Goal: Find specific page/section: Find specific page/section

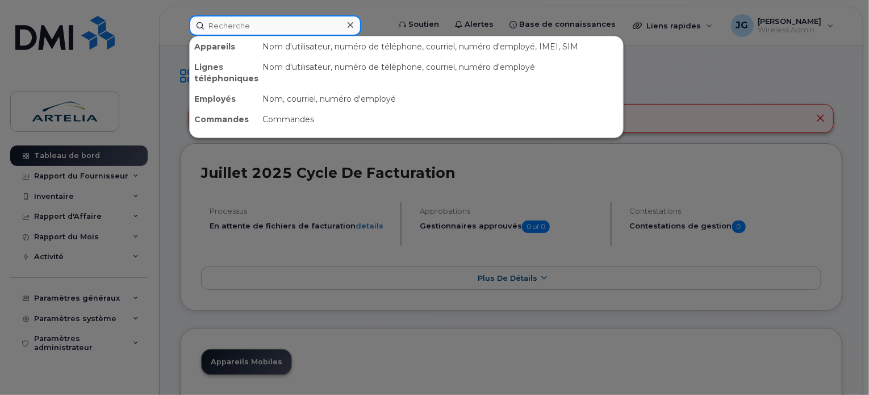
click at [214, 20] on input at bounding box center [275, 25] width 172 height 20
paste input "4383344882 - tablette"
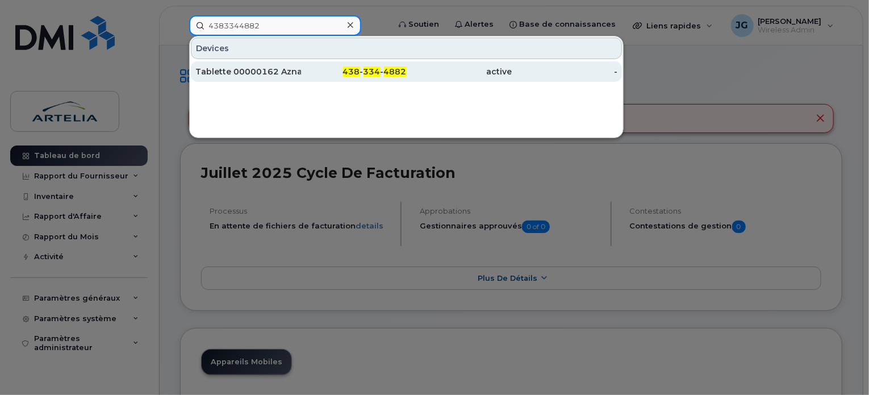
type input "4383344882"
click at [329, 69] on div "438 - 334 - 4882" at bounding box center [354, 71] width 106 height 11
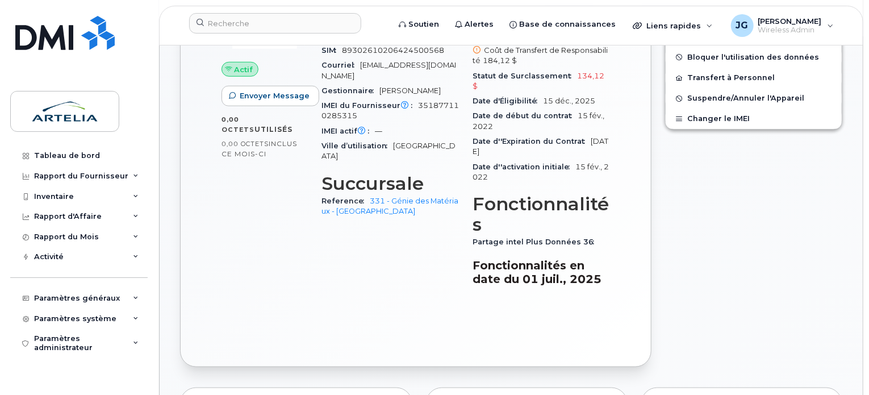
scroll to position [500, 0]
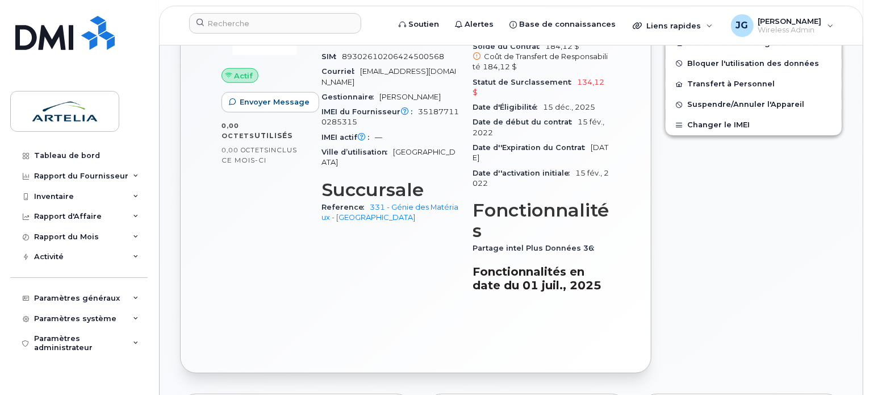
click at [291, 40] on header "Soutien Alertes Base de connaissances Liens rapides Suspendre/Supprimer l’appar…" at bounding box center [511, 26] width 704 height 40
click at [288, 34] on div at bounding box center [285, 25] width 211 height 25
click at [286, 27] on input at bounding box center [275, 23] width 172 height 20
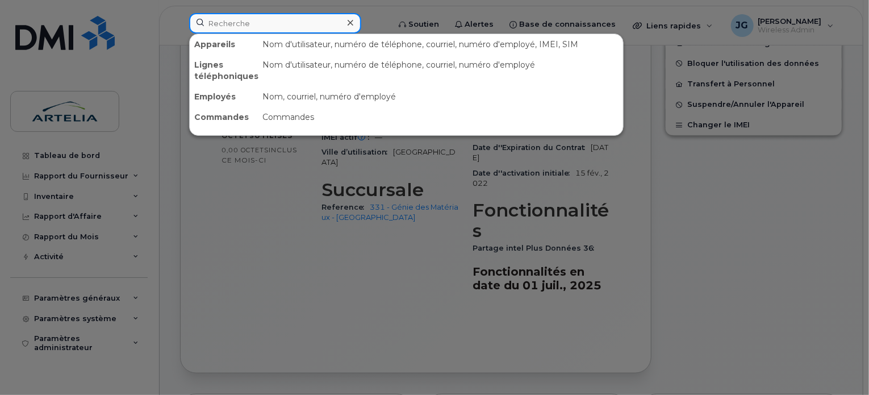
paste input "4383575306"
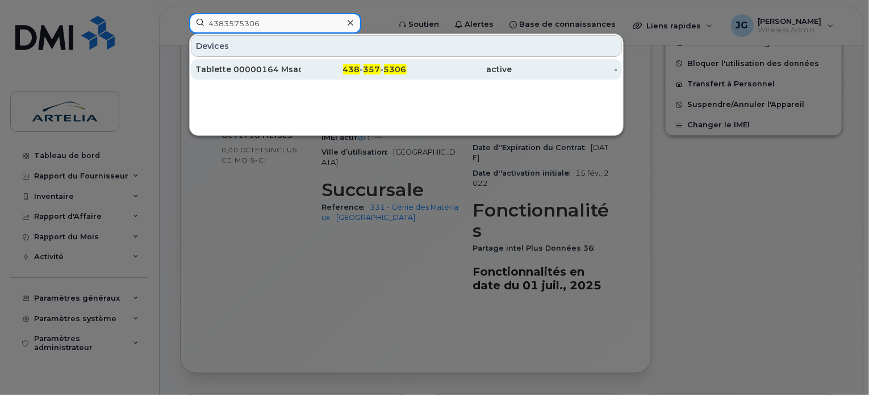
type input "4383575306"
click at [258, 66] on div "Tablette 00000164 Msadeghi MAP-T" at bounding box center [248, 69] width 106 height 11
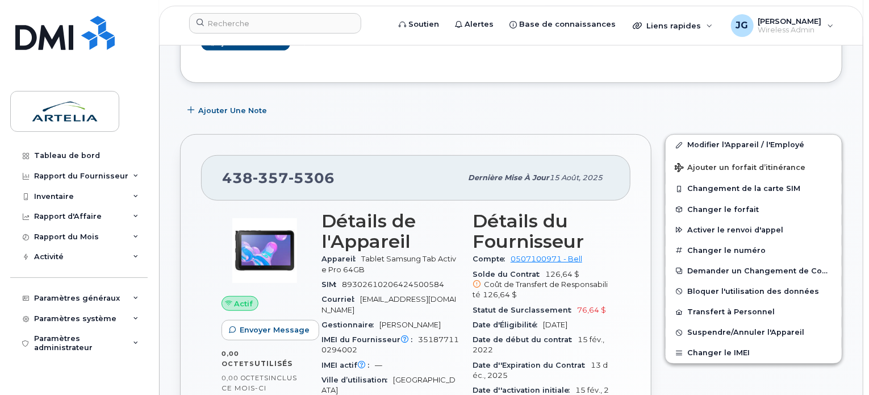
scroll to position [419, 0]
